Goal: Task Accomplishment & Management: Complete application form

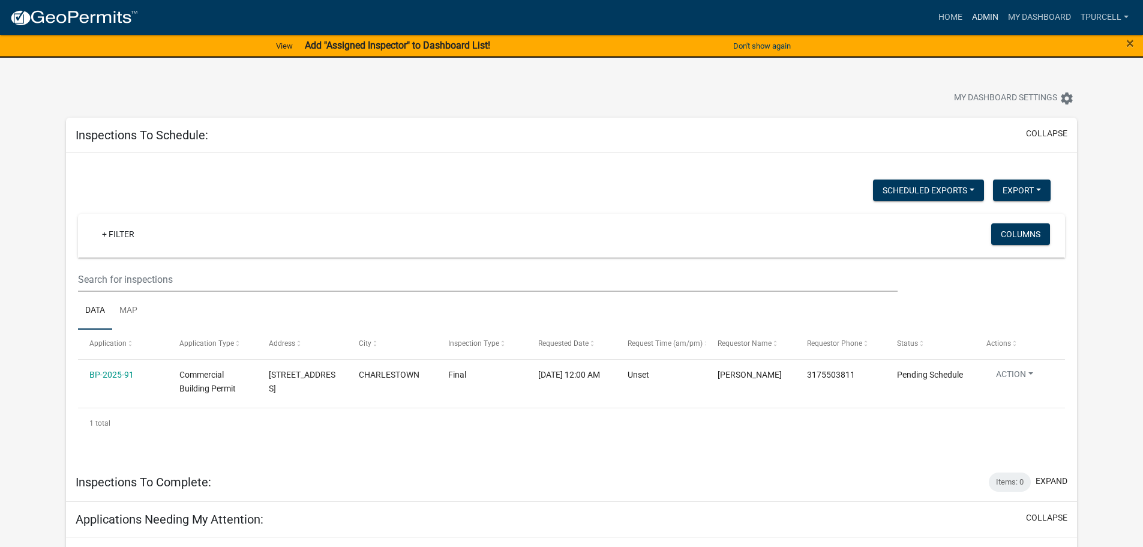
click at [989, 18] on link "Admin" at bounding box center [985, 17] width 36 height 23
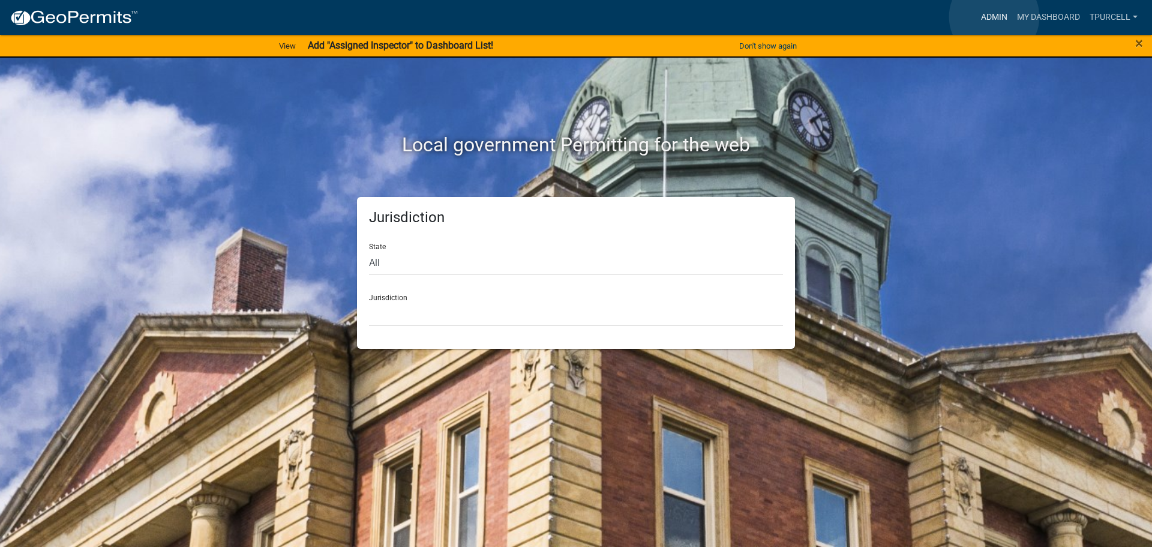
click at [994, 16] on link "Admin" at bounding box center [994, 17] width 36 height 23
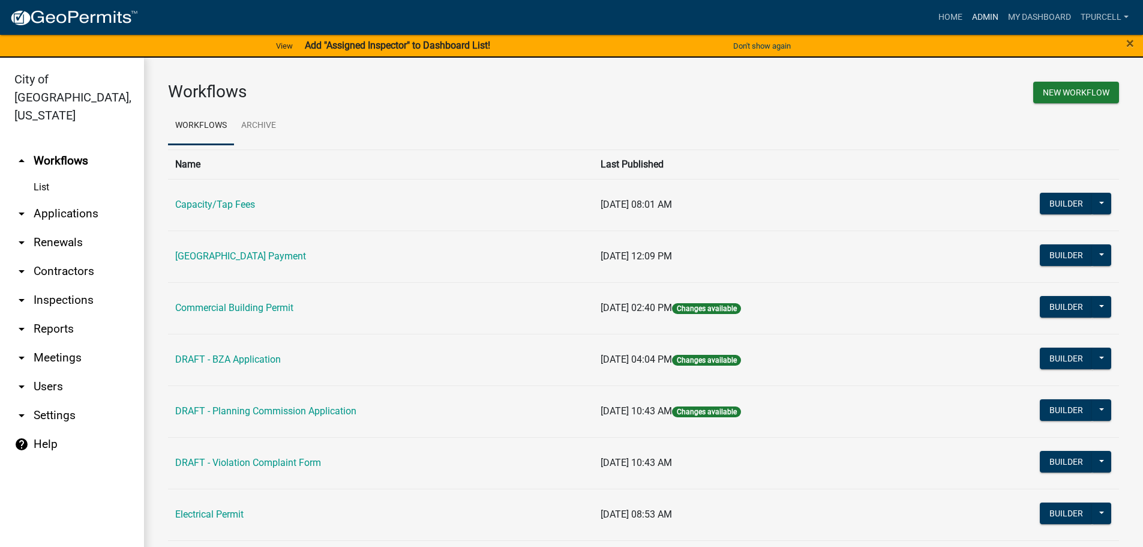
click at [982, 17] on link "Admin" at bounding box center [985, 17] width 36 height 23
click at [50, 199] on link "arrow_drop_down Applications" at bounding box center [72, 213] width 144 height 29
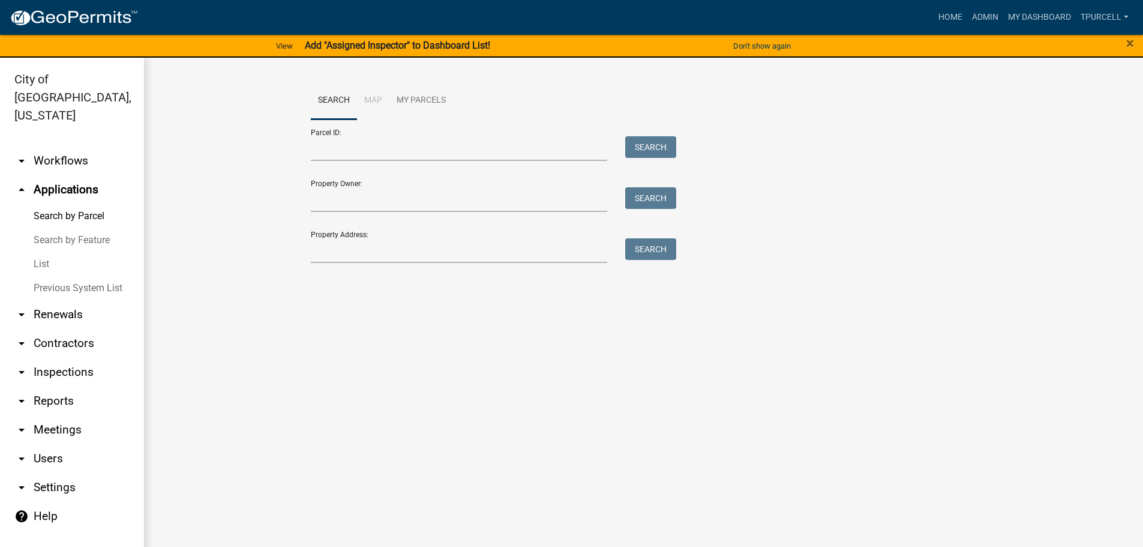
click at [49, 252] on link "List" at bounding box center [72, 264] width 144 height 24
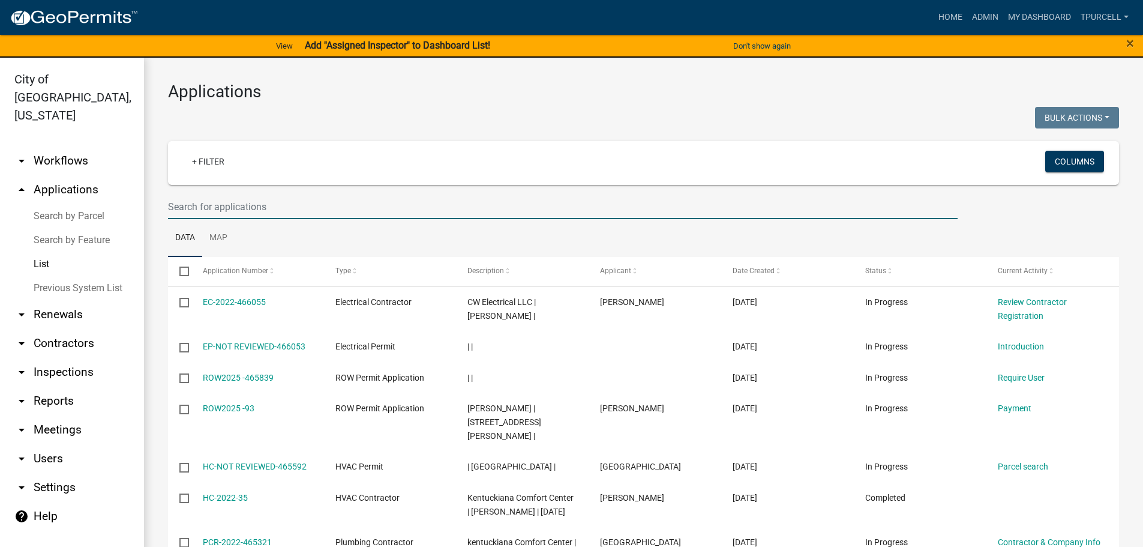
click at [215, 202] on input "text" at bounding box center [563, 206] width 790 height 25
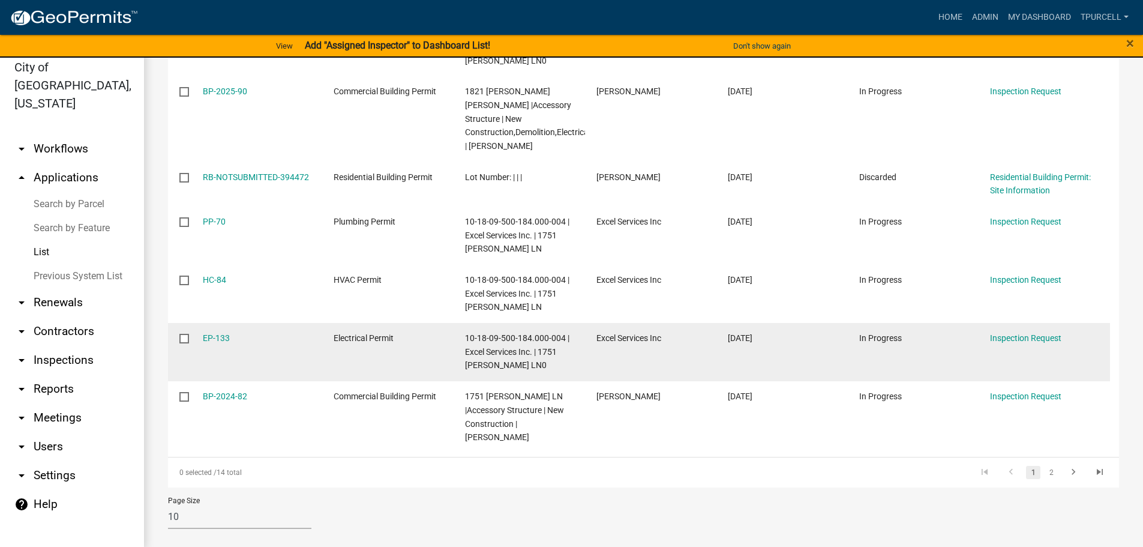
scroll to position [14, 0]
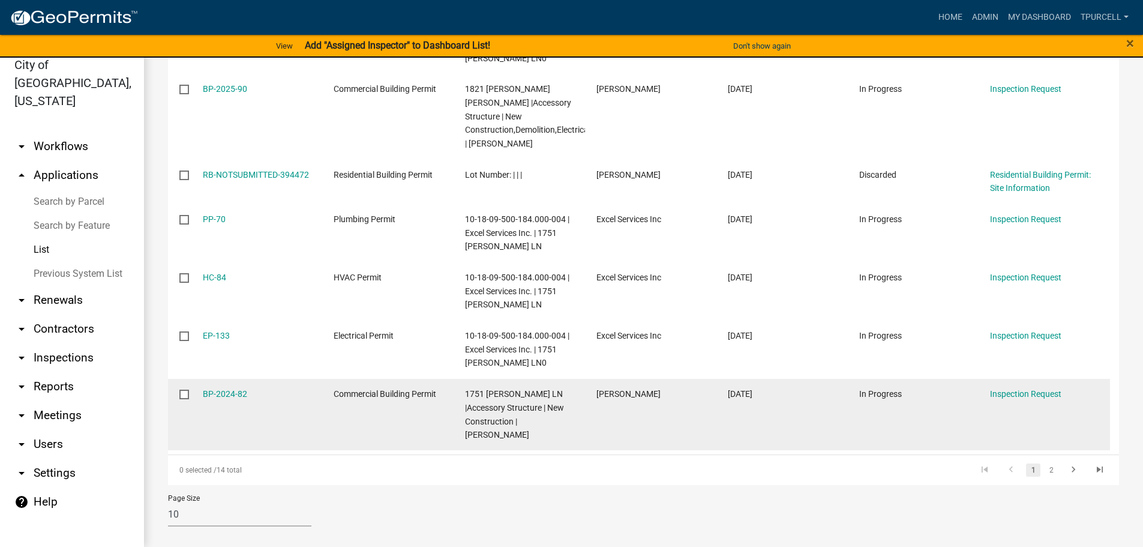
type input "penny"
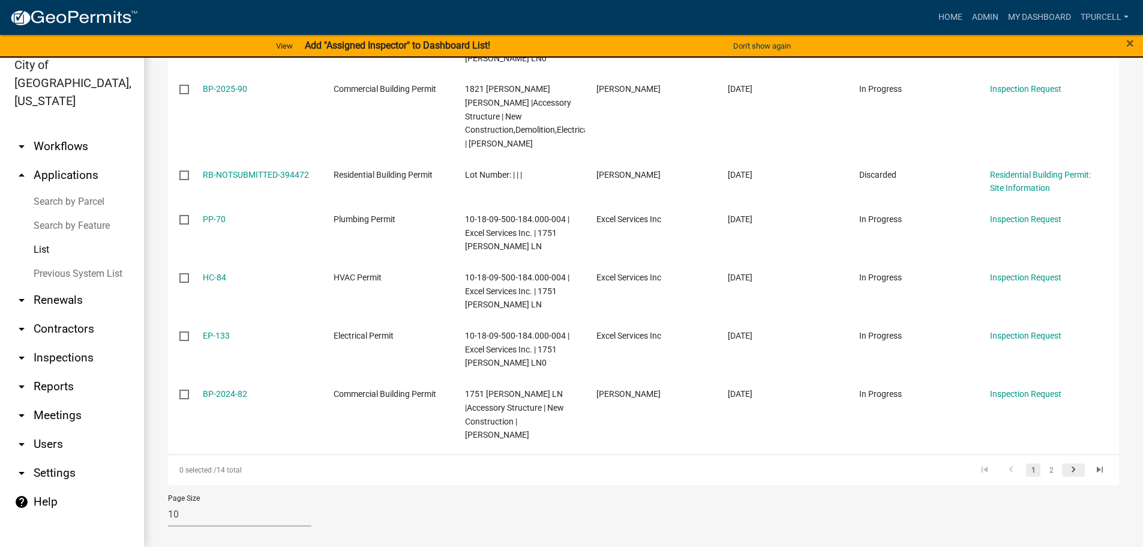
click at [1065, 464] on icon "go to next page" at bounding box center [1073, 471] width 16 height 14
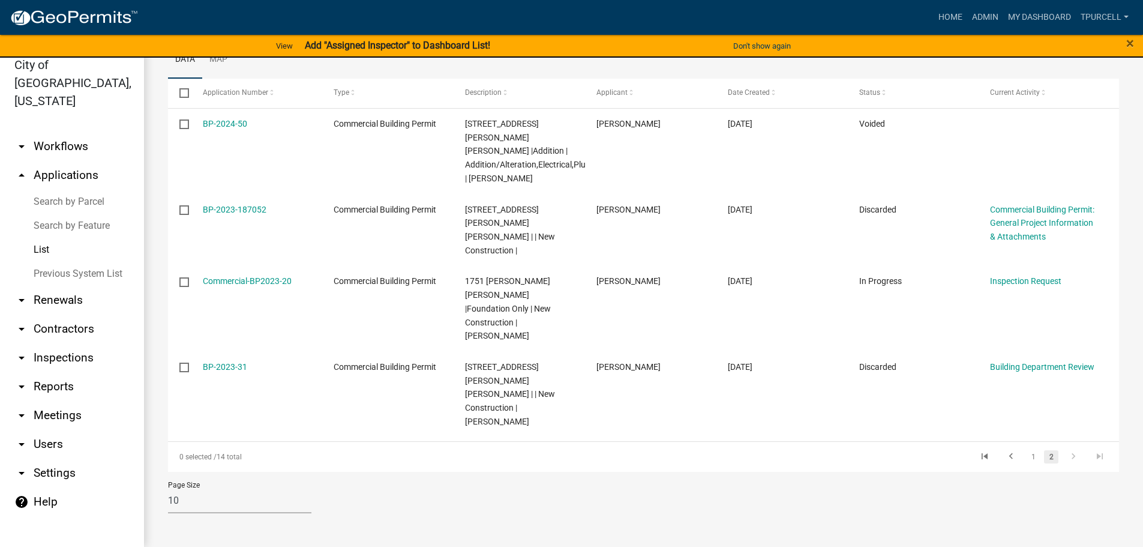
scroll to position [82, 0]
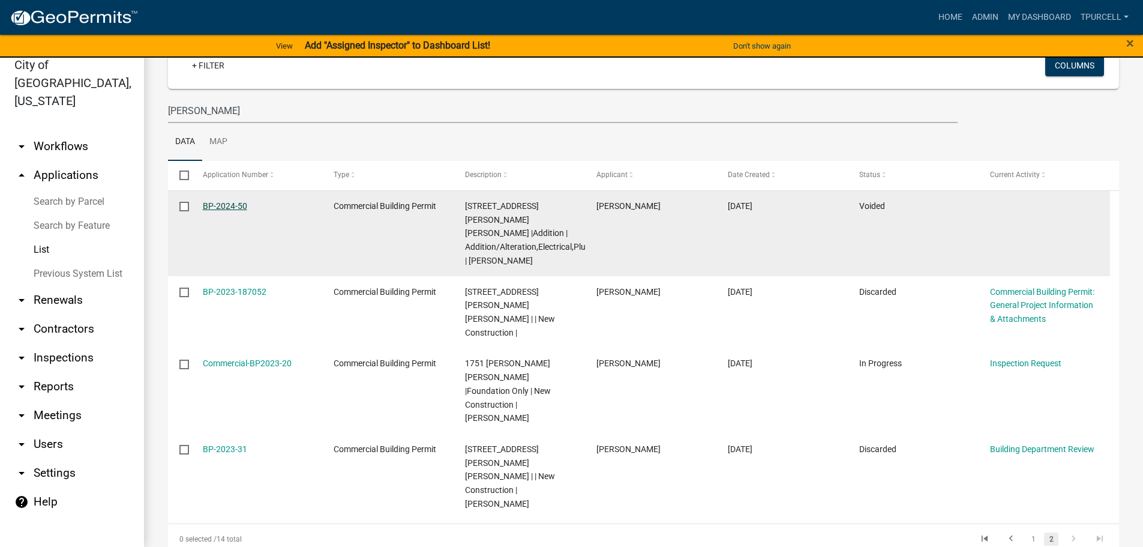
click at [214, 206] on link "BP-2024-50" at bounding box center [225, 206] width 44 height 10
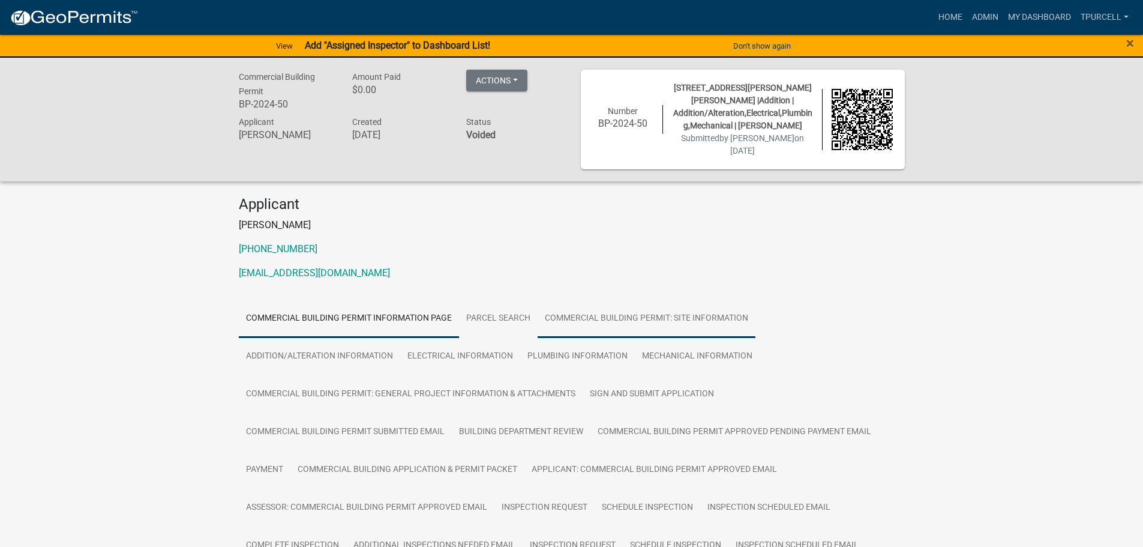
click at [694, 301] on link "Commercial Building Permit: Site Information" at bounding box center [647, 318] width 218 height 38
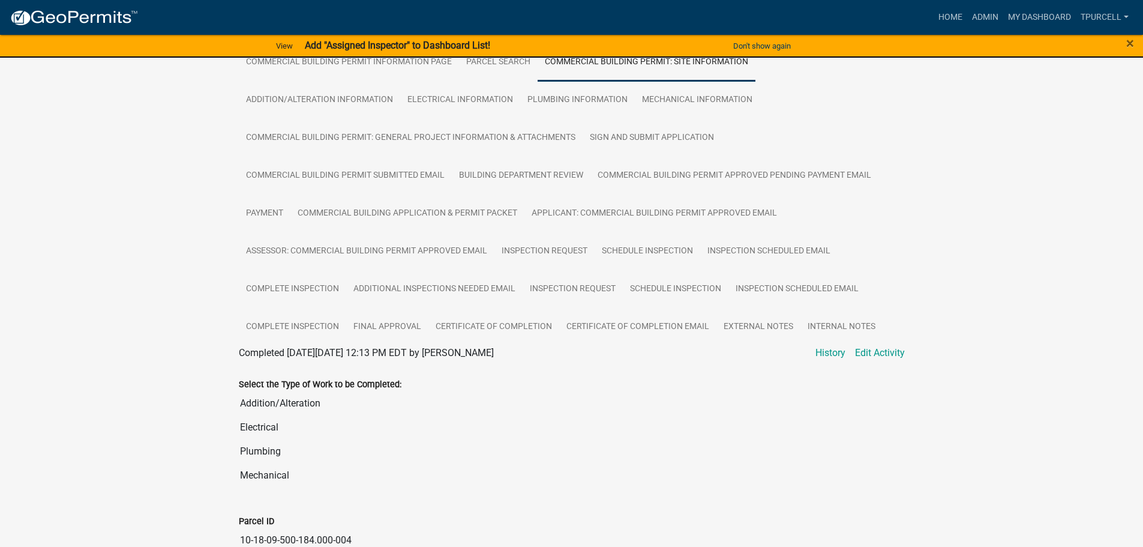
scroll to position [218, 0]
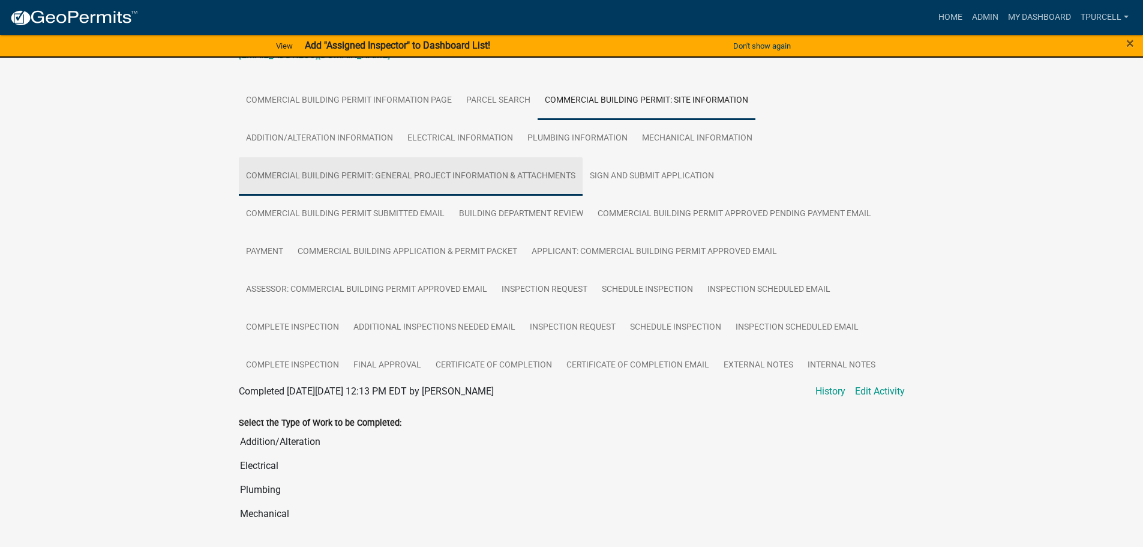
click at [418, 162] on link "Commercial Building Permit: General Project Information & Attachments" at bounding box center [411, 176] width 344 height 38
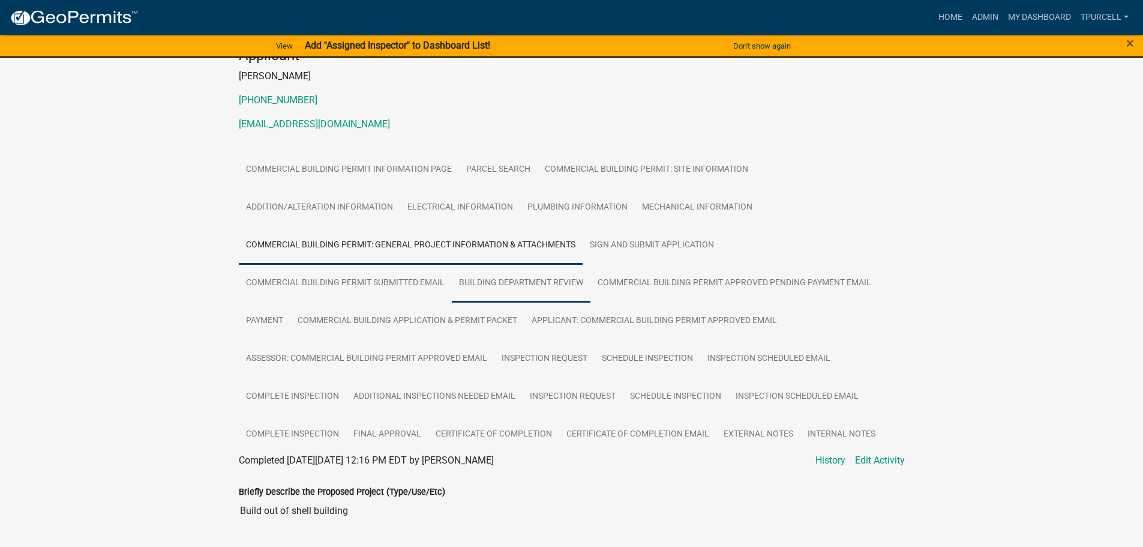
scroll to position [98, 0]
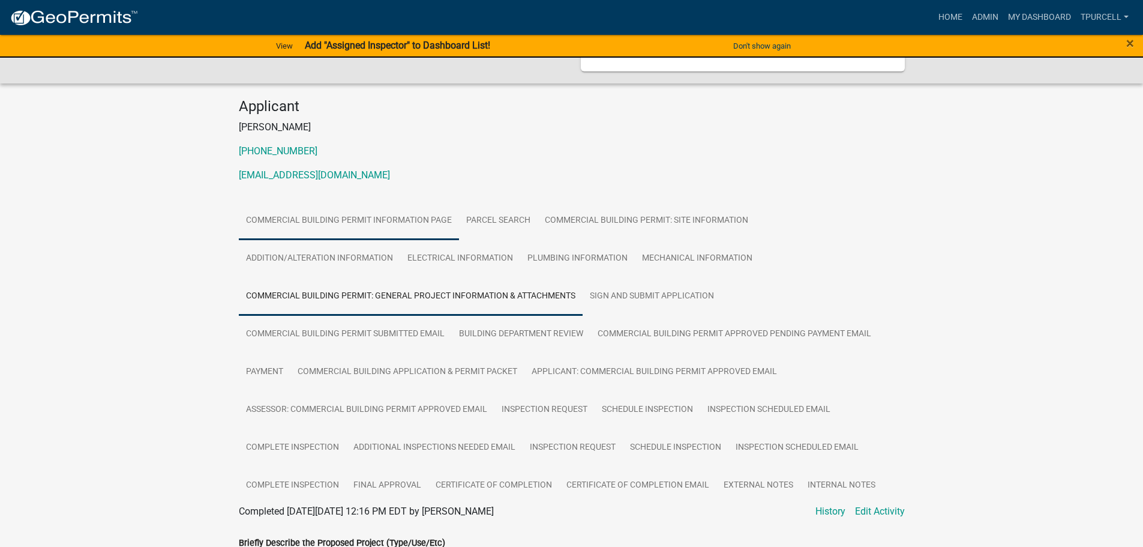
click at [366, 202] on link "Commercial Building Permit Information Page" at bounding box center [349, 221] width 220 height 38
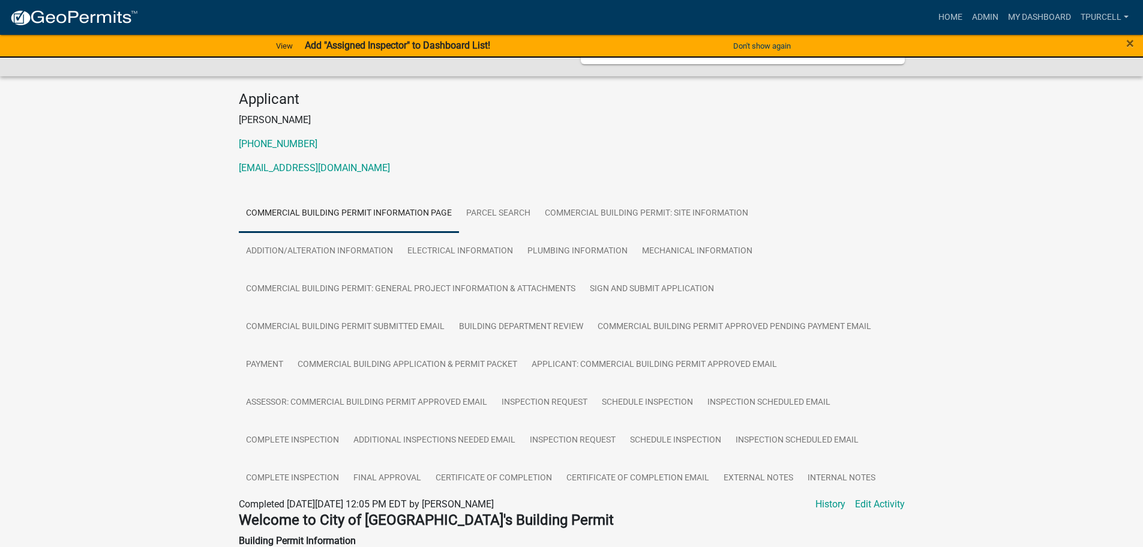
scroll to position [71, 0]
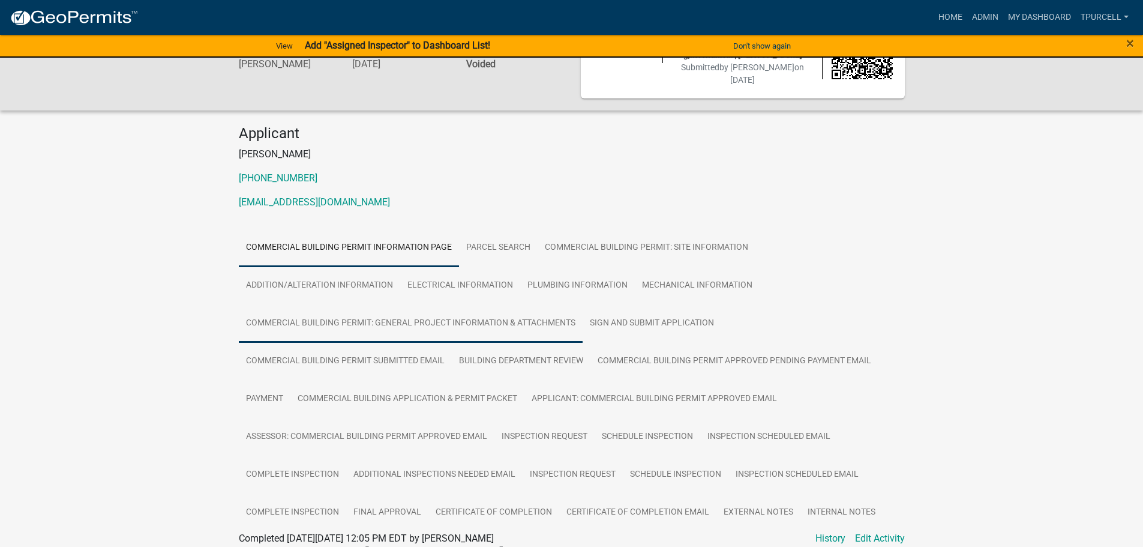
click at [451, 304] on link "Commercial Building Permit: General Project Information & Attachments" at bounding box center [411, 323] width 344 height 38
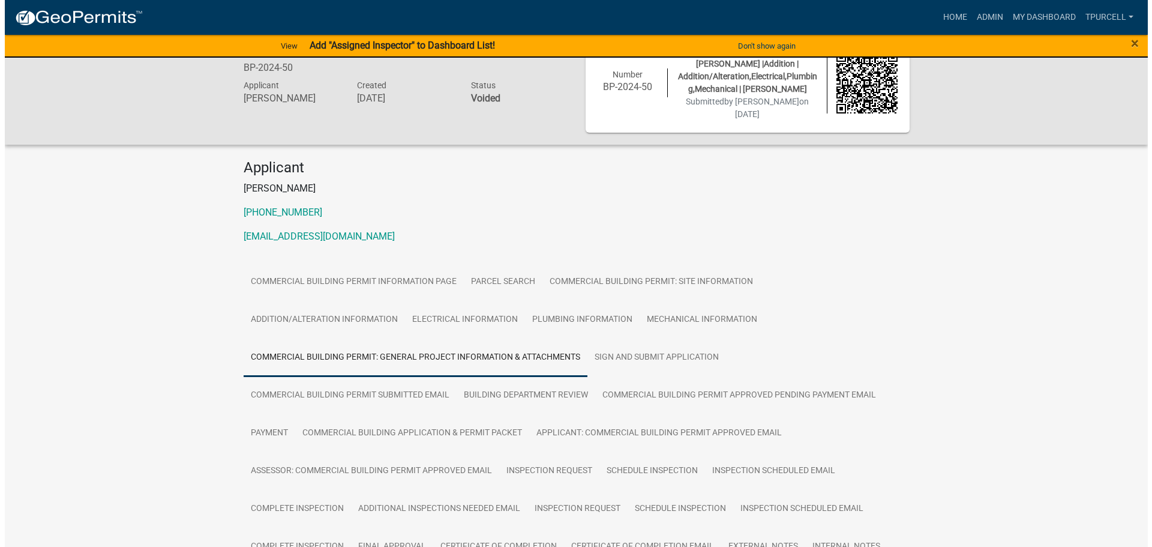
scroll to position [0, 0]
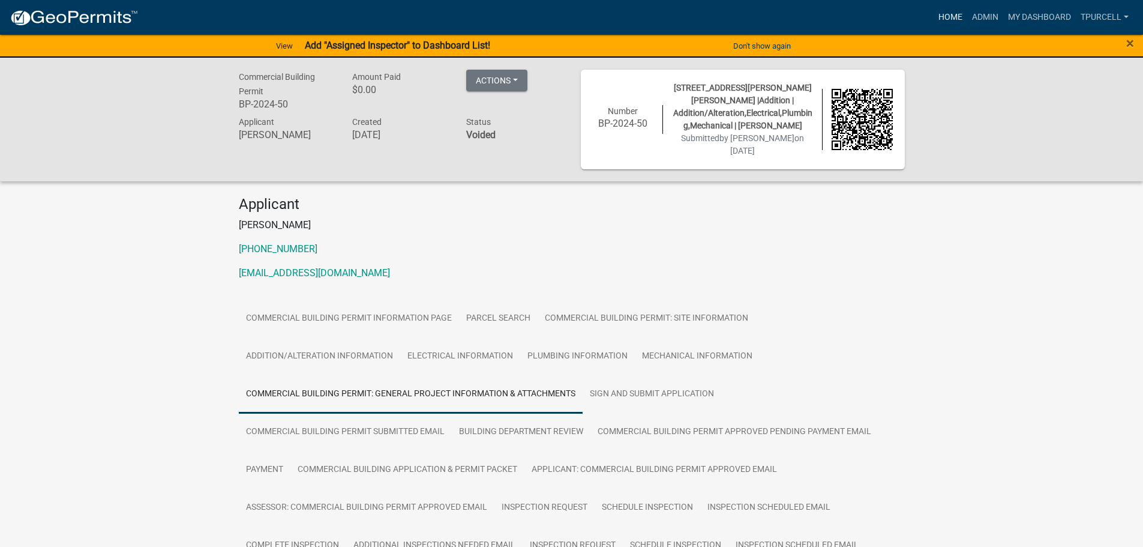
click at [952, 14] on link "Home" at bounding box center [951, 17] width 34 height 23
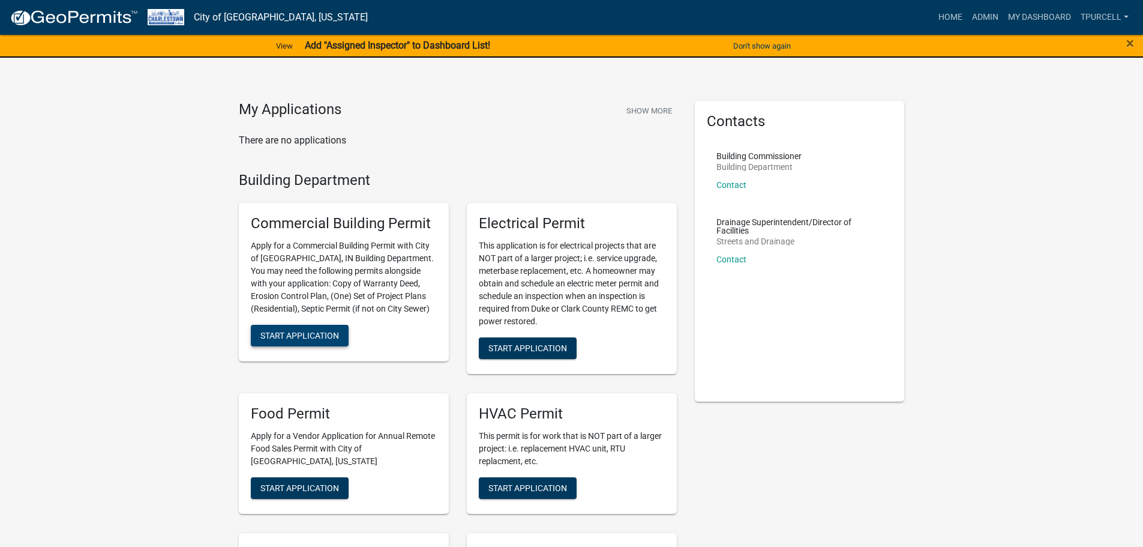
click at [300, 335] on span "Start Application" at bounding box center [299, 336] width 79 height 10
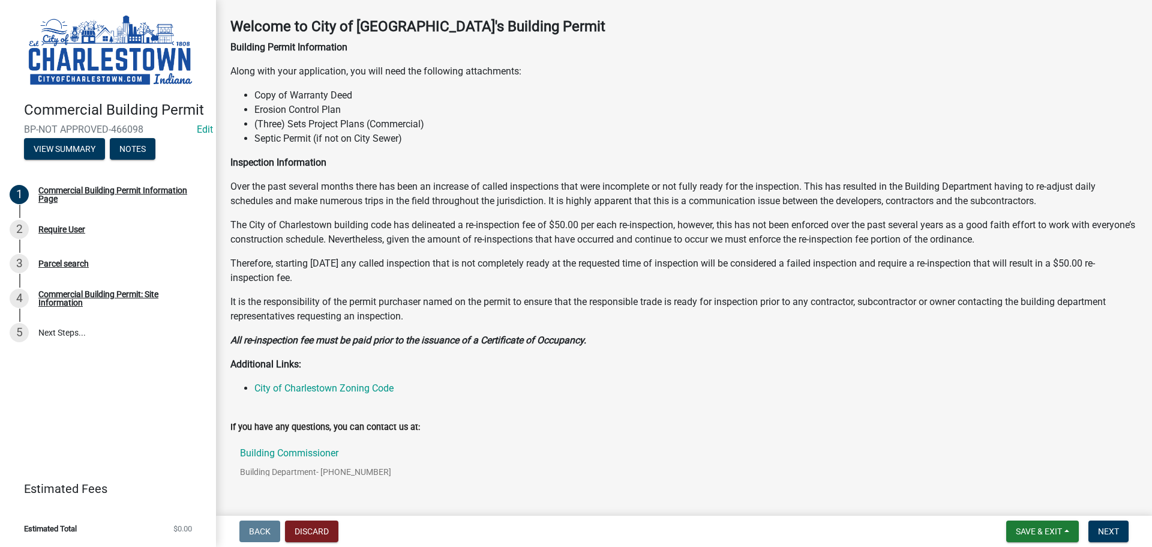
scroll to position [95, 0]
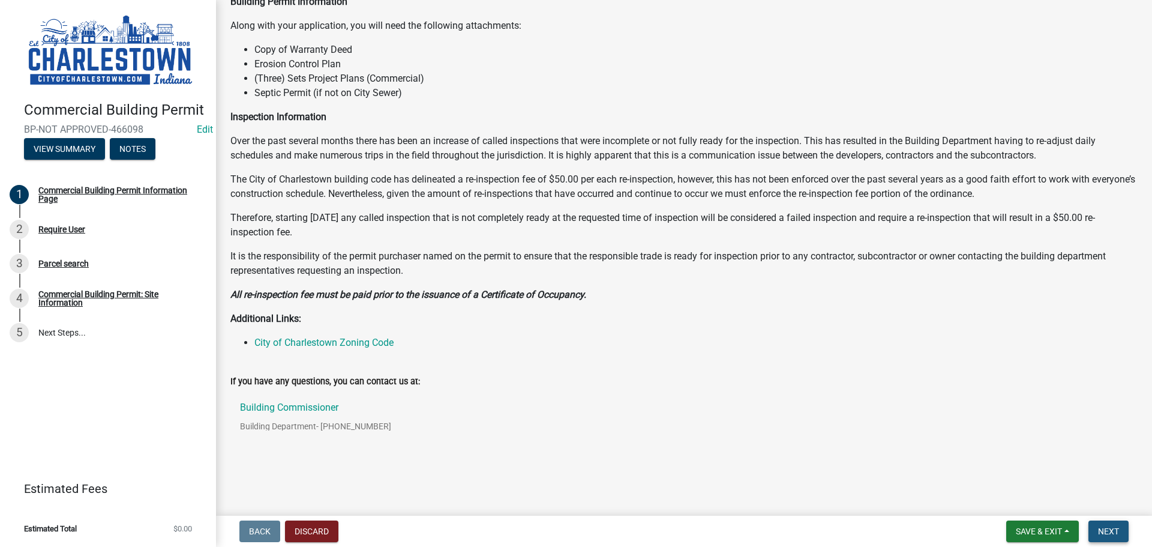
click at [1106, 527] on span "Next" at bounding box center [1108, 531] width 21 height 10
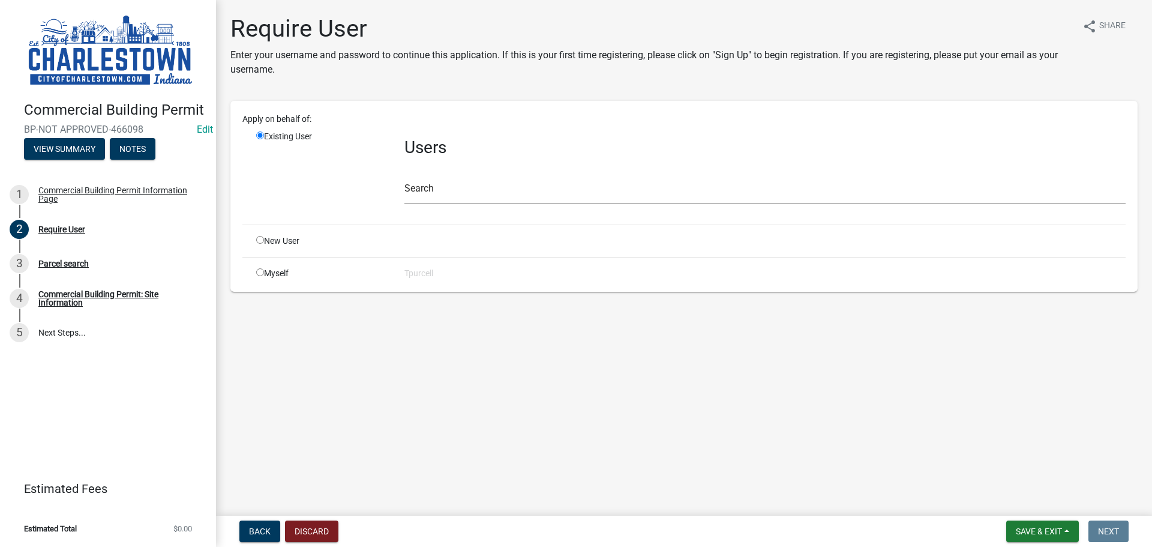
click at [258, 271] on input "radio" at bounding box center [260, 272] width 8 height 8
radio input "true"
radio input "false"
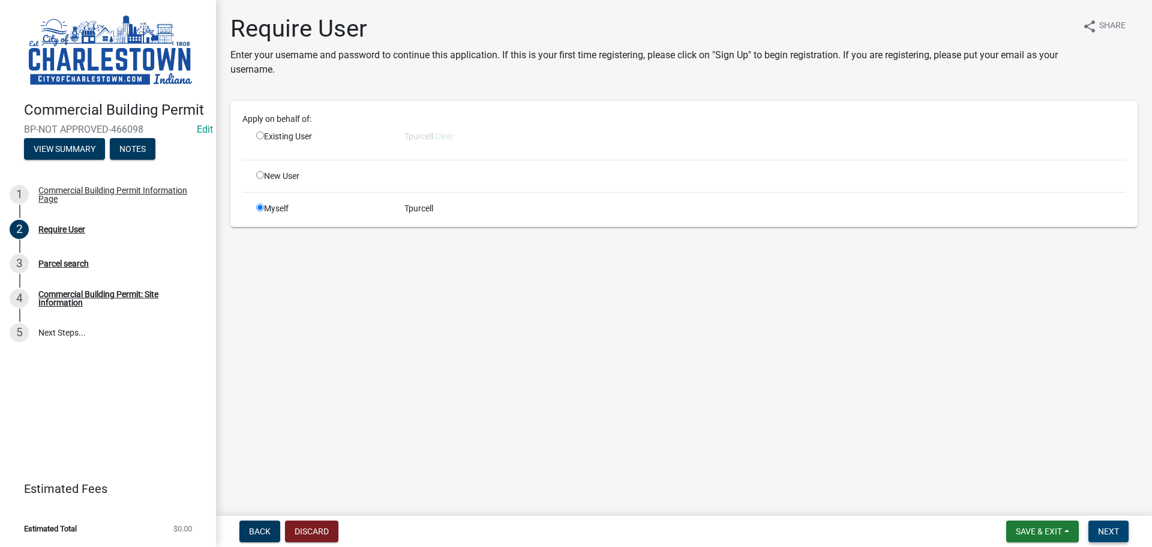
click at [1110, 524] on button "Next" at bounding box center [1108, 531] width 40 height 22
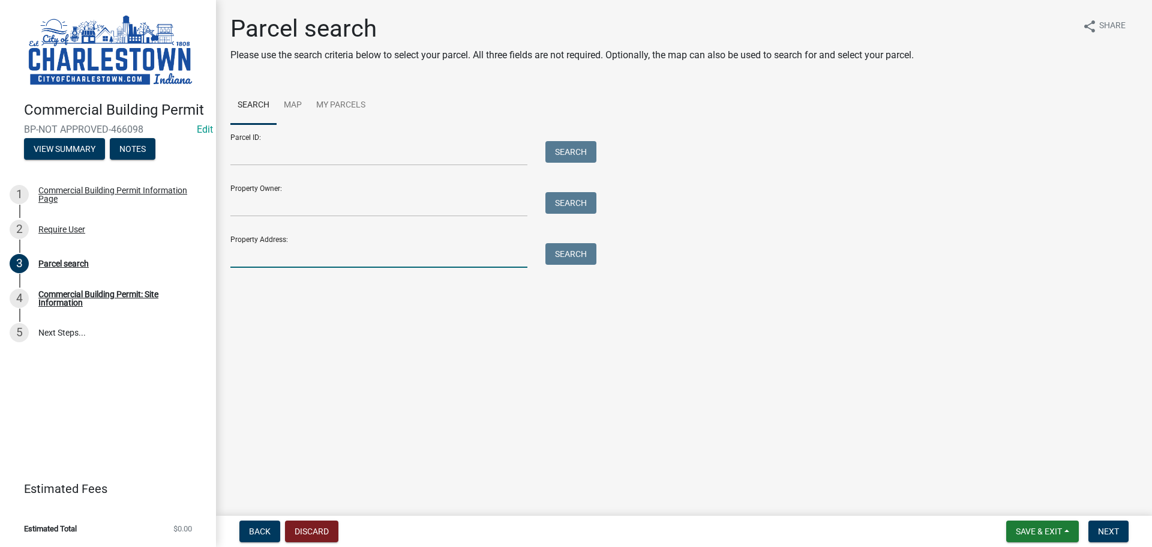
click at [300, 250] on input "Property Address:" at bounding box center [378, 255] width 297 height 25
type input "304 main cross"
click at [572, 256] on button "Search" at bounding box center [570, 254] width 51 height 22
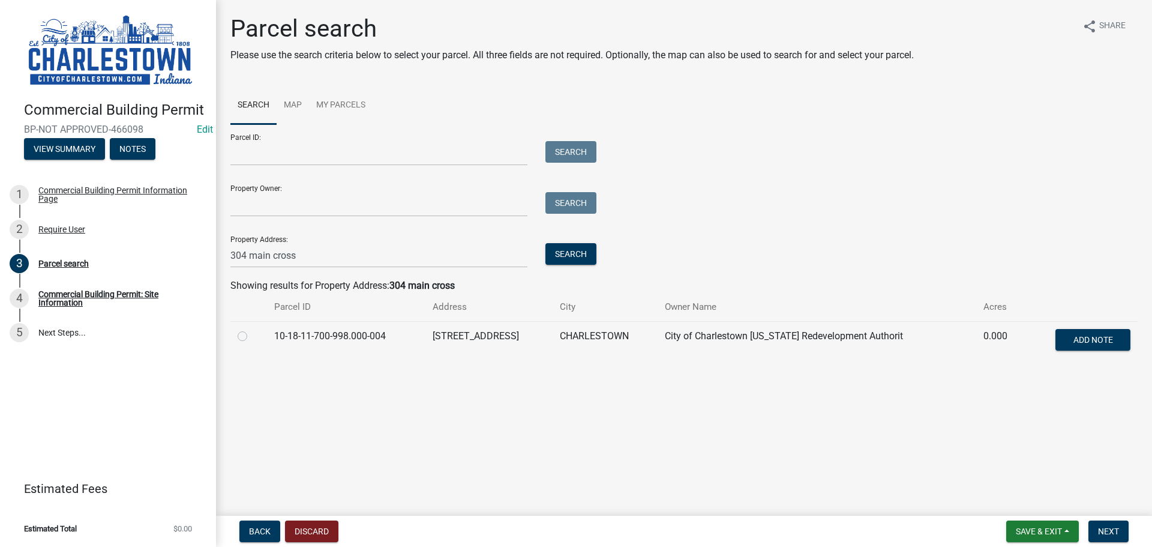
click at [252, 329] on label at bounding box center [252, 329] width 0 height 0
click at [252, 337] on input "radio" at bounding box center [256, 333] width 8 height 8
radio input "true"
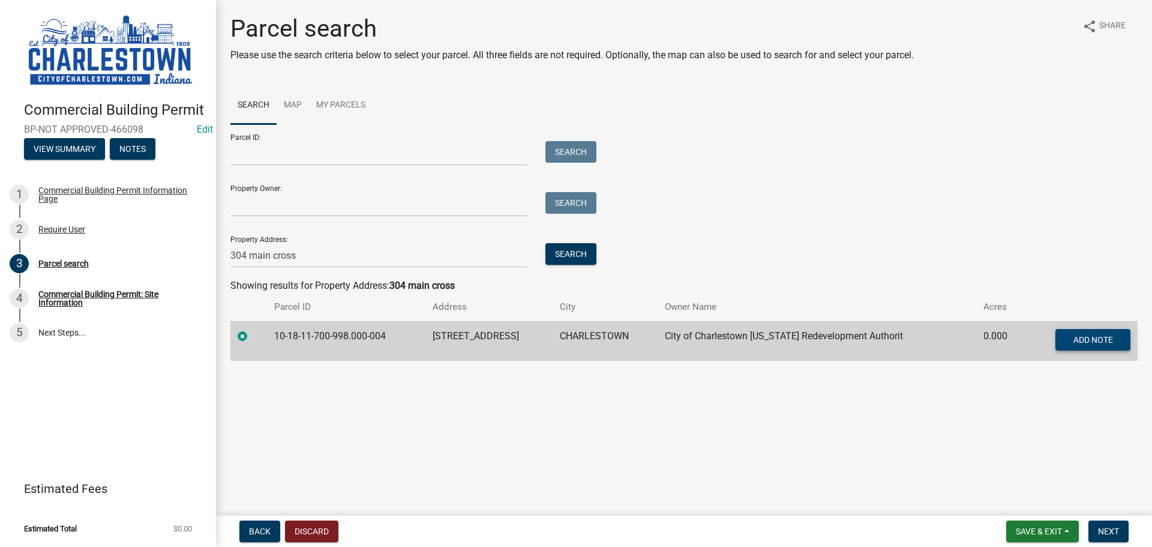
click at [1086, 340] on span "Add Note" at bounding box center [1093, 339] width 40 height 10
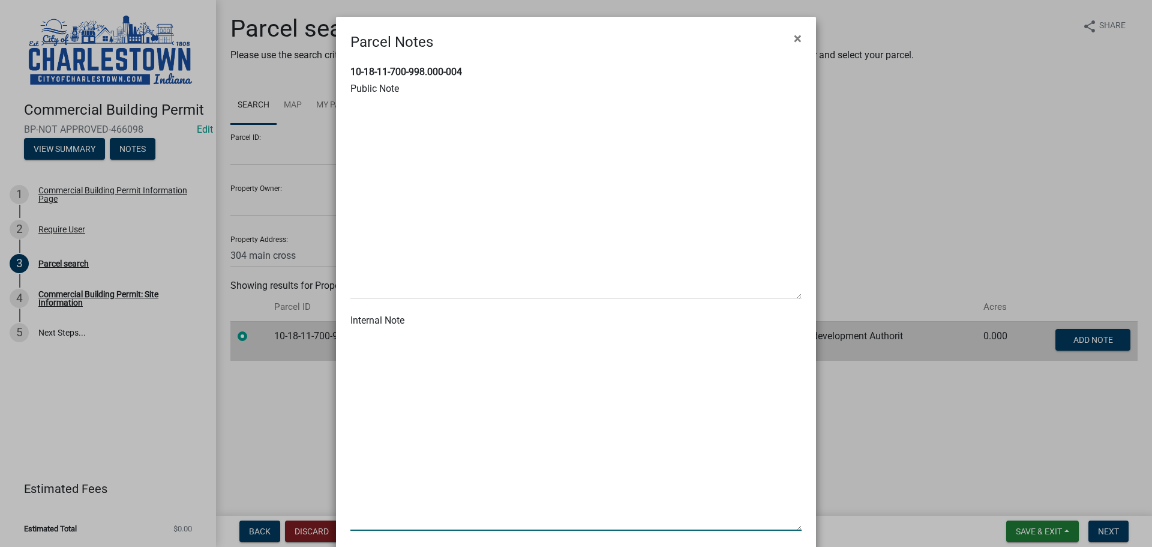
click at [443, 343] on textarea at bounding box center [575, 430] width 451 height 200
type textarea "test"
click at [424, 133] on textarea at bounding box center [575, 198] width 451 height 200
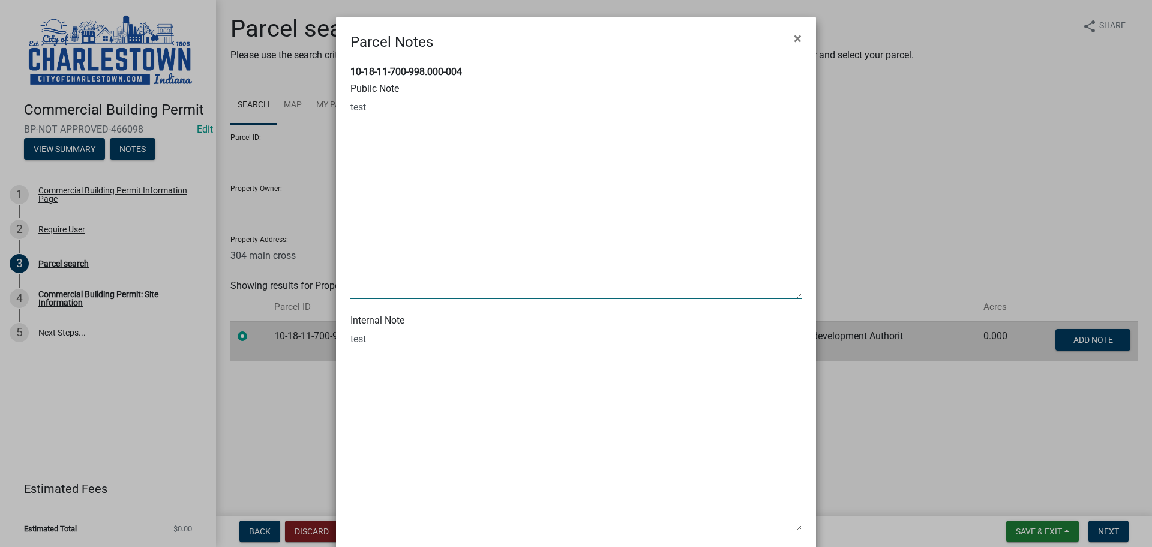
type textarea "test"
click at [917, 170] on ngb-modal-window "Parcel Notes × 10-18-11-700-998.000-004 Public Note Internal Note Cancel Save" at bounding box center [576, 273] width 1152 height 547
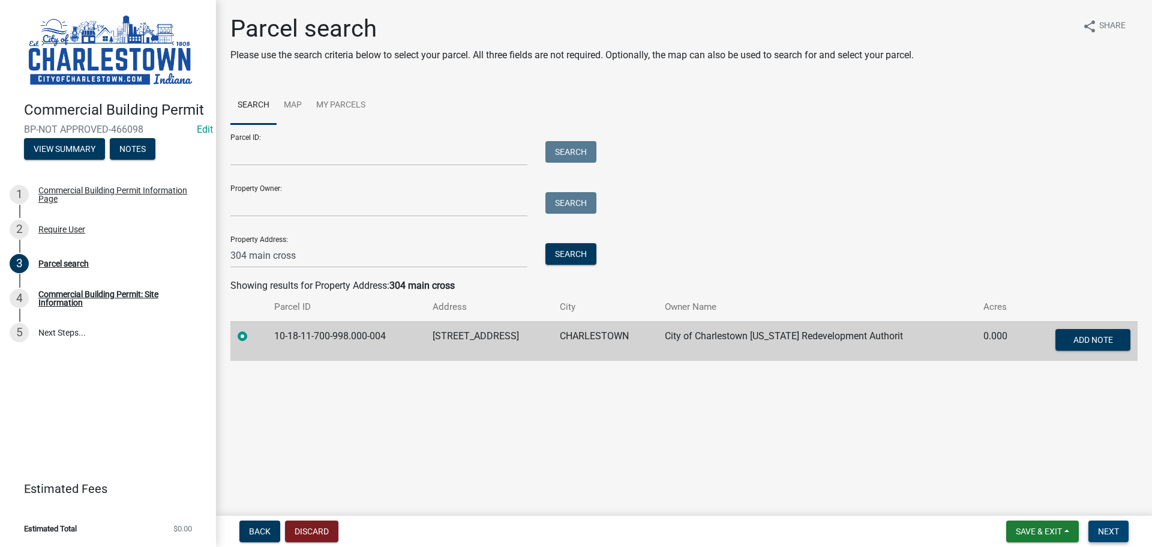
click at [1120, 527] on button "Next" at bounding box center [1108, 531] width 40 height 22
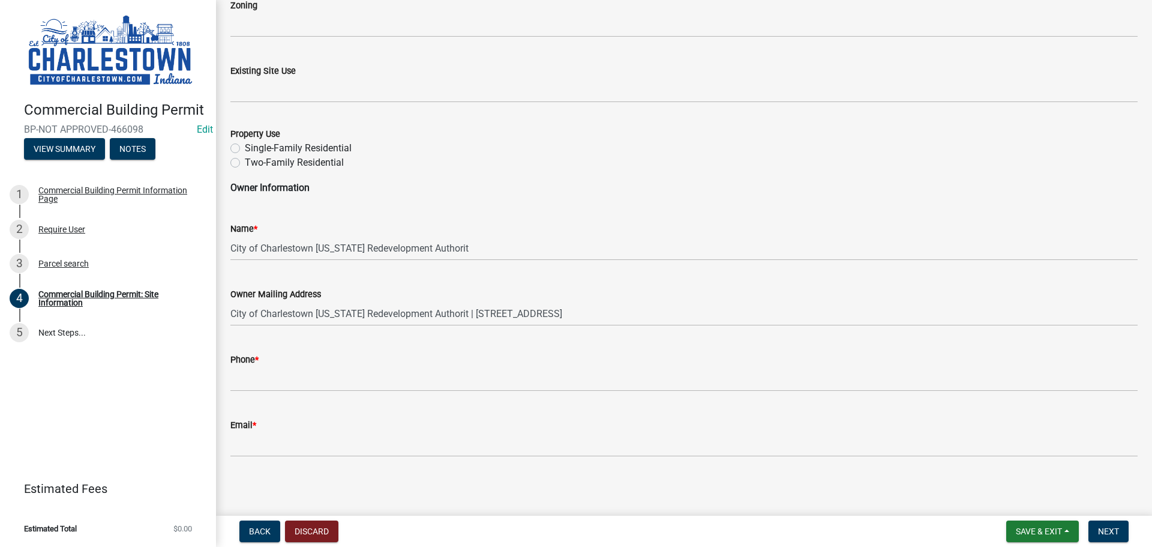
scroll to position [490, 0]
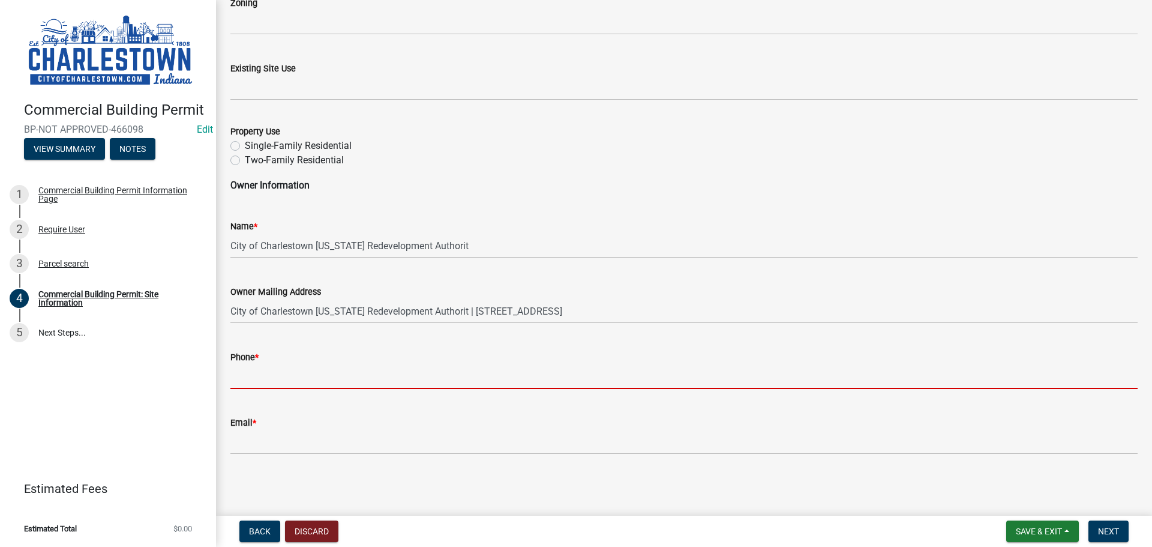
drag, startPoint x: 284, startPoint y: 370, endPoint x: 274, endPoint y: 375, distance: 11.5
click at [283, 371] on input "Phone *" at bounding box center [683, 376] width 907 height 25
type input "5025233650"
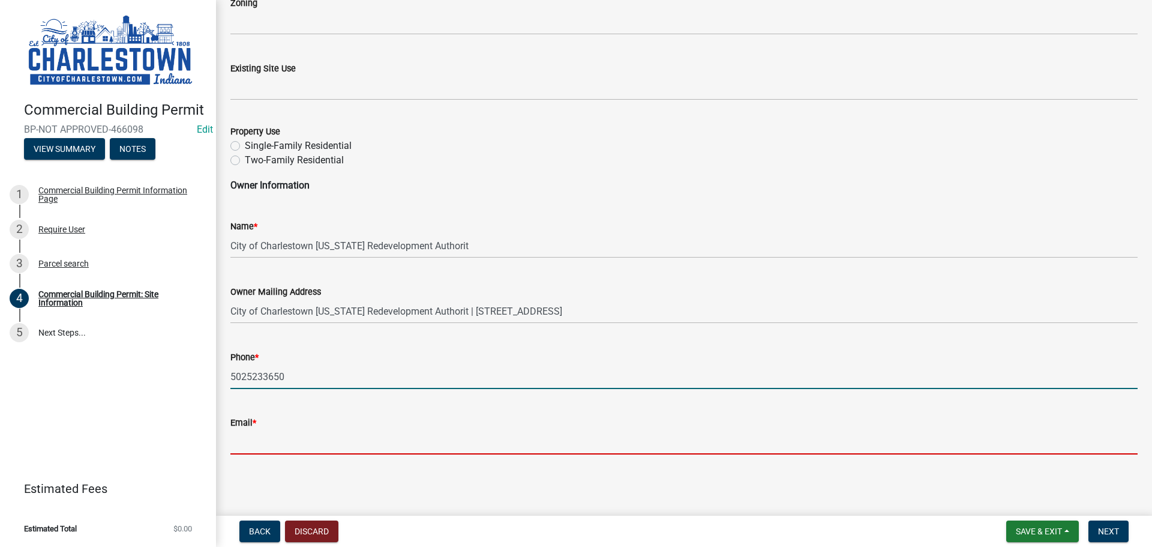
type input "streetsdirector@cityofcharlestown.com"
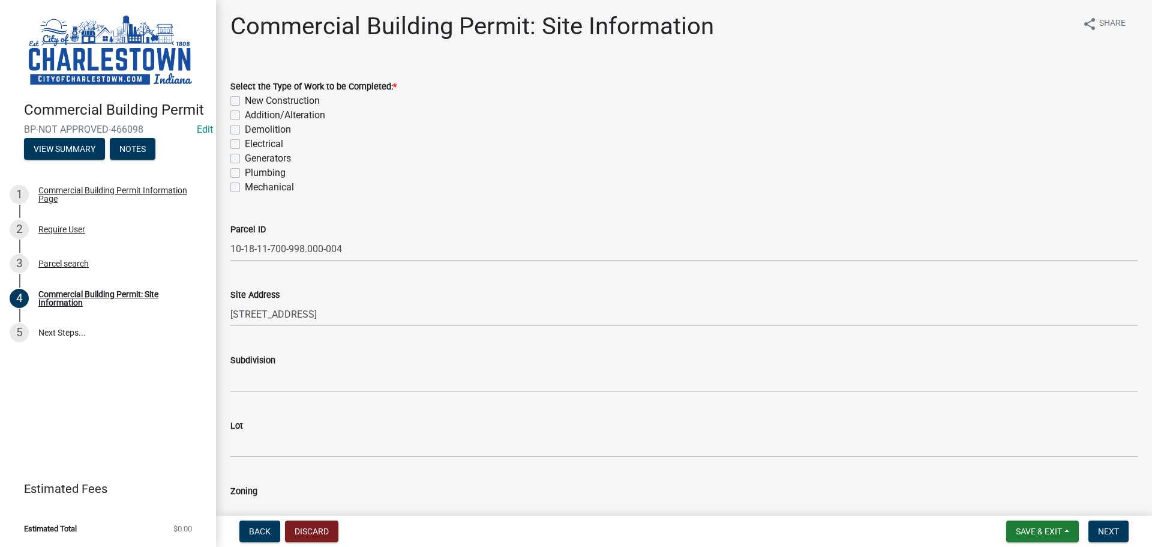
scroll to position [0, 0]
